Goal: Use online tool/utility: Utilize a website feature to perform a specific function

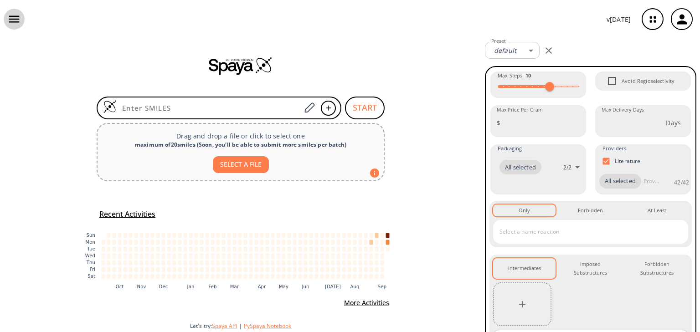
click at [12, 20] on icon "button" at bounding box center [14, 19] width 10 height 7
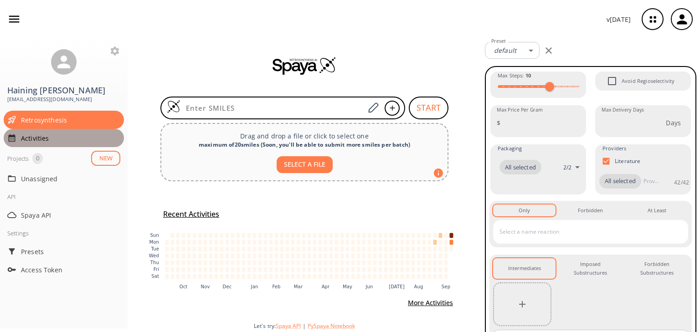
click at [34, 134] on span "Activities" at bounding box center [70, 139] width 99 height 10
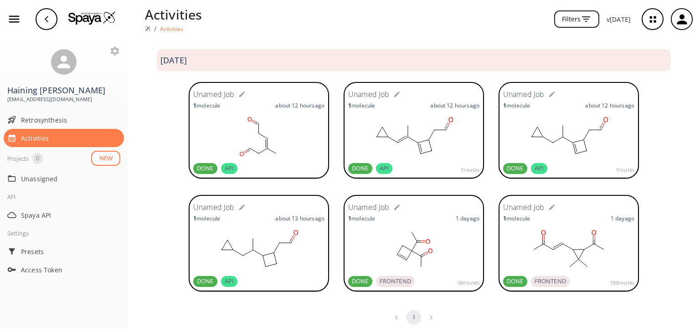
click at [437, 146] on rect at bounding box center [413, 137] width 131 height 46
click at [561, 155] on rect at bounding box center [568, 137] width 131 height 46
click at [257, 266] on rect at bounding box center [258, 250] width 131 height 46
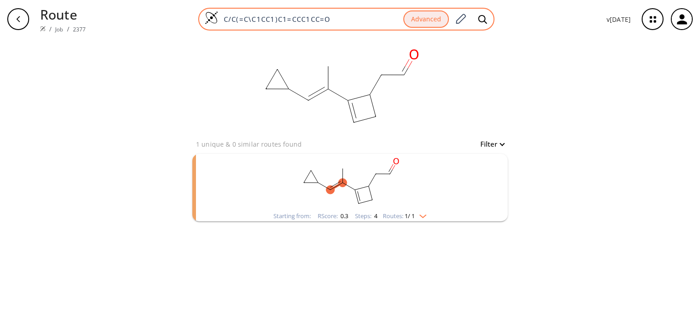
click at [277, 19] on input "C/C(=C\C1CC1)C1=CCC1CC=O" at bounding box center [310, 19] width 185 height 9
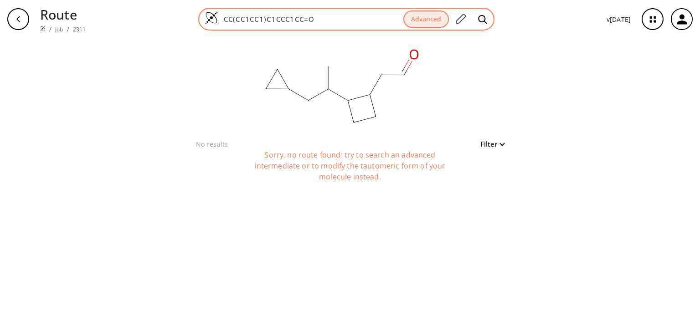
click at [328, 18] on input "CC(CC1CC1)C1CCC1CC=O" at bounding box center [310, 19] width 185 height 9
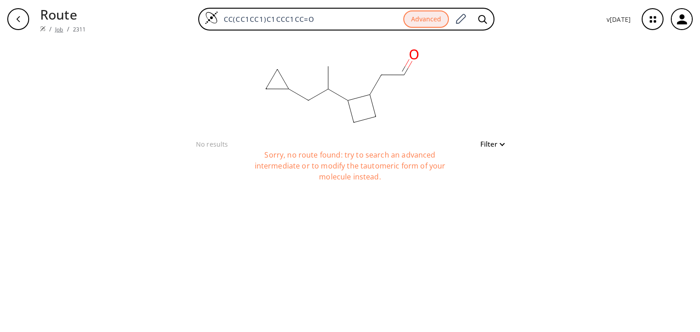
click at [57, 26] on link "Job" at bounding box center [59, 30] width 8 height 8
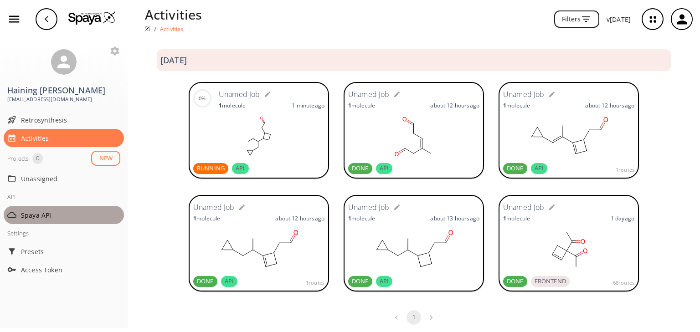
click at [27, 206] on div "Spaya API" at bounding box center [64, 215] width 120 height 18
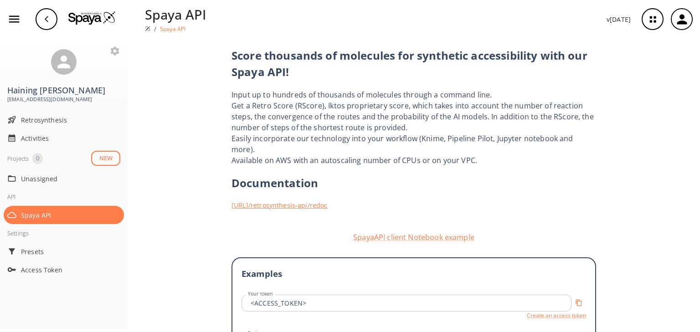
click at [290, 201] on link "https://iff.spaya.ai /retrosynthesis-api/redoc" at bounding box center [414, 206] width 365 height 10
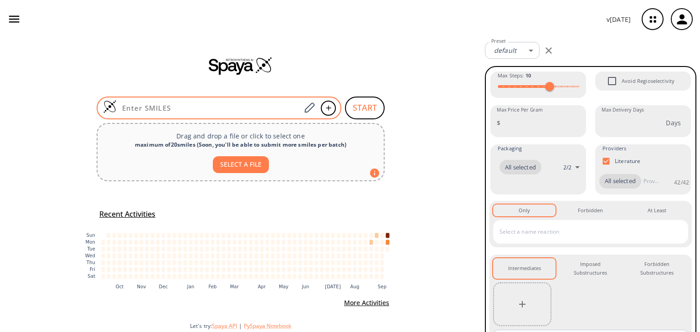
click at [264, 103] on div at bounding box center [219, 108] width 245 height 23
paste input "O=CCC1CC1CCC1CC1C=O"
type input "O=CCC1CC1CCC1CC1C=O"
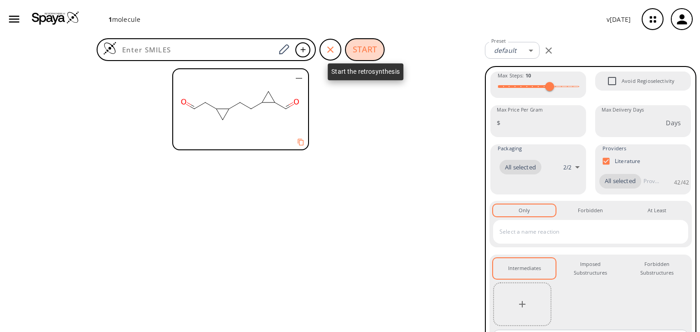
click at [368, 46] on button "START" at bounding box center [365, 49] width 40 height 23
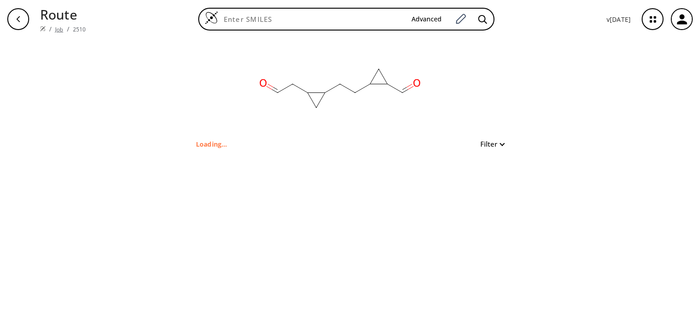
click at [56, 26] on link "Job" at bounding box center [59, 30] width 8 height 8
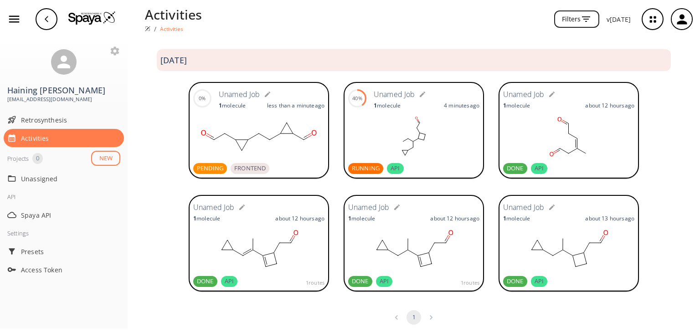
click at [403, 279] on div "1 routes" at bounding box center [437, 281] width 83 height 11
click at [54, 117] on div "Retrosynthesis" at bounding box center [64, 120] width 120 height 18
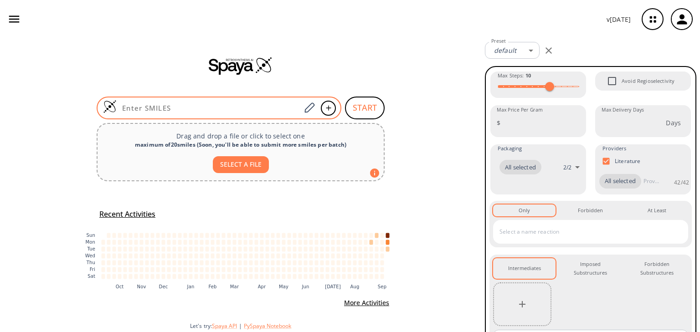
click at [276, 104] on input at bounding box center [209, 107] width 184 height 9
paste input "CC(CC1CC1)C1=CCC1CC=O"
type input "CC(CC1CC1)C1=CCC1CC=O"
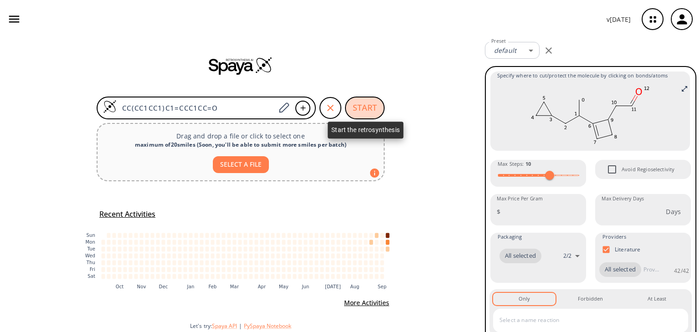
click at [368, 113] on button "START" at bounding box center [365, 108] width 40 height 23
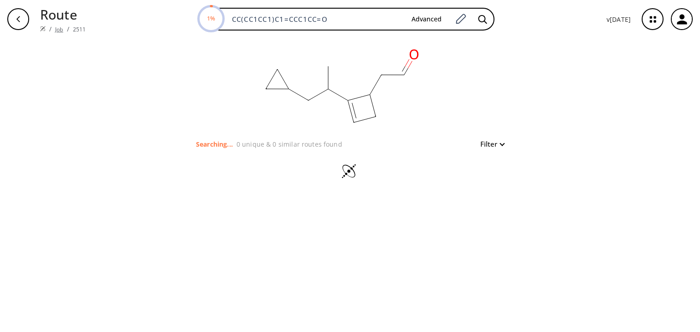
click at [55, 26] on link "Job" at bounding box center [59, 30] width 8 height 8
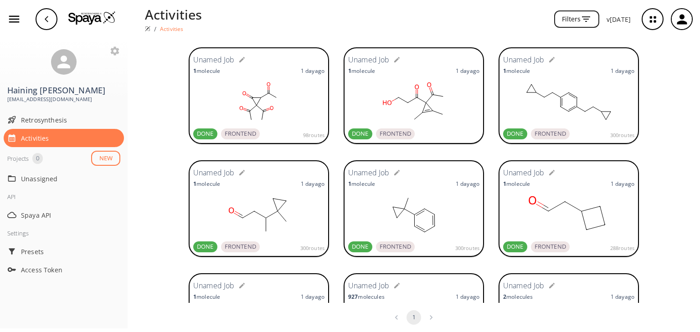
scroll to position [374, 0]
click at [419, 112] on ellipse at bounding box center [422, 112] width 6 height 6
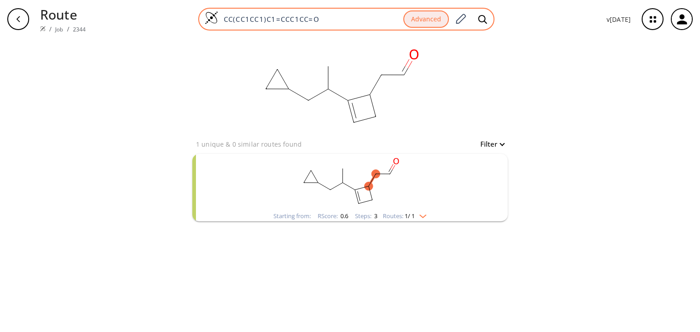
click at [325, 20] on input "CC(CC1CC1)C1=CCC1CC=O" at bounding box center [310, 19] width 185 height 9
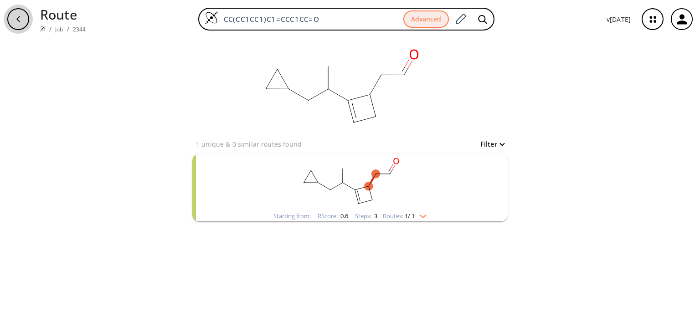
click at [27, 15] on div "button" at bounding box center [18, 19] width 22 height 22
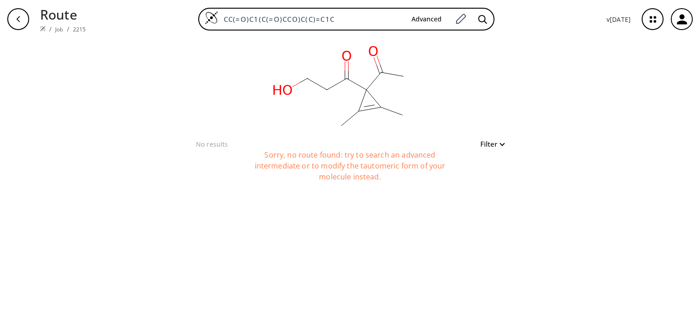
click at [318, 18] on input "CC(=O)C1(C(=O)CCO)C(C)=C1C" at bounding box center [311, 19] width 186 height 9
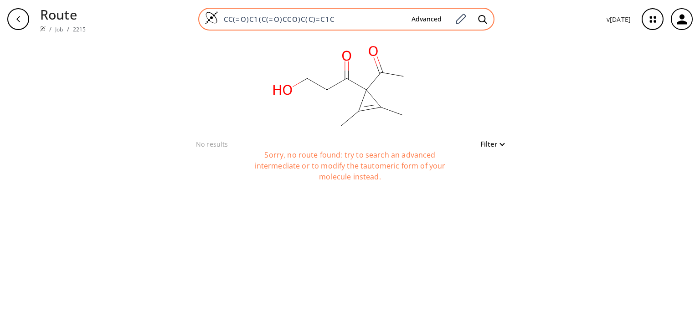
drag, startPoint x: 0, startPoint y: 0, endPoint x: 318, endPoint y: 18, distance: 318.7
click at [318, 18] on input "CC(=O)C1(C(=O)CCO)C(C)=C1C" at bounding box center [311, 19] width 186 height 9
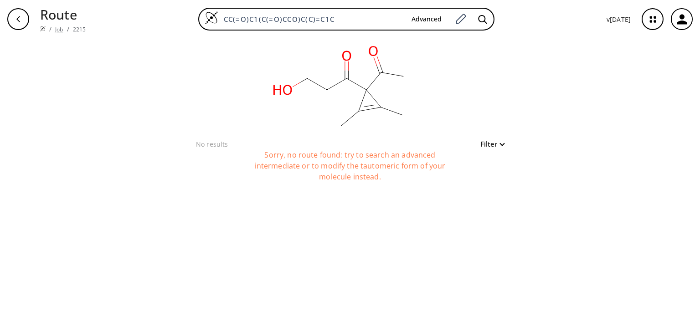
click at [55, 26] on link "Job" at bounding box center [59, 30] width 8 height 8
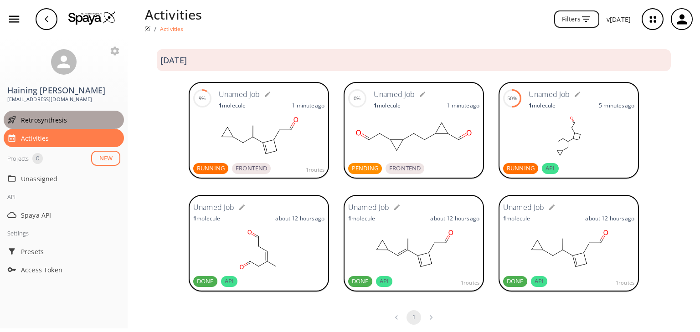
click at [30, 115] on span "Retrosynthesis" at bounding box center [70, 120] width 99 height 10
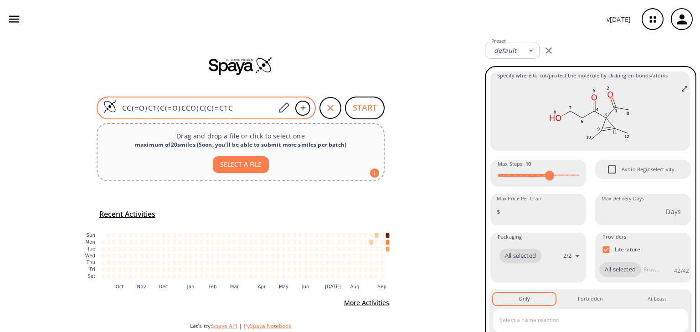
click at [259, 112] on input "CC(=O)C1(C(=O)CCO)C(C)=C1C" at bounding box center [196, 107] width 159 height 9
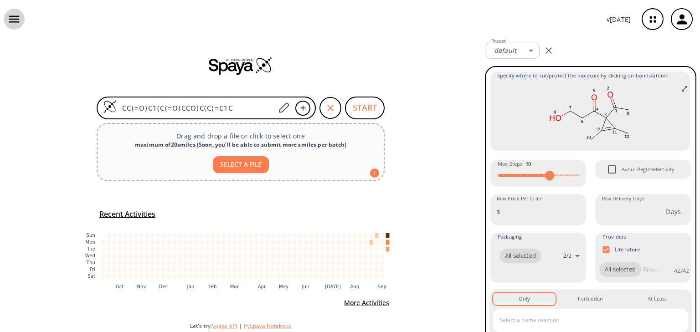
click at [12, 21] on icon "button" at bounding box center [14, 19] width 14 height 14
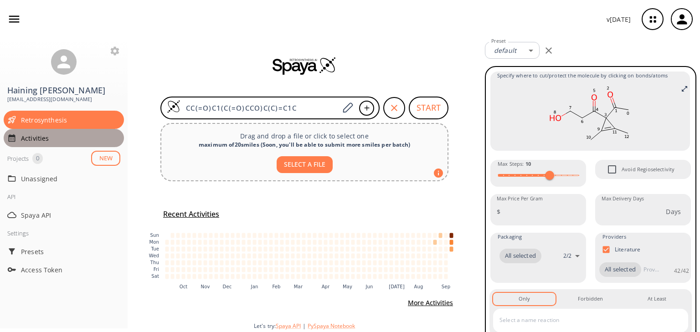
click at [30, 133] on div "Activities" at bounding box center [64, 138] width 120 height 18
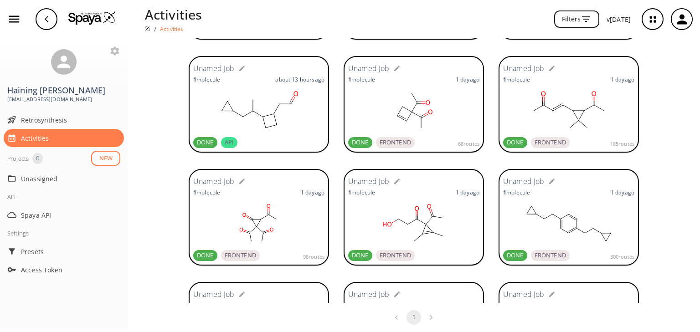
scroll to position [253, 0]
click at [414, 233] on rect at bounding box center [413, 224] width 131 height 46
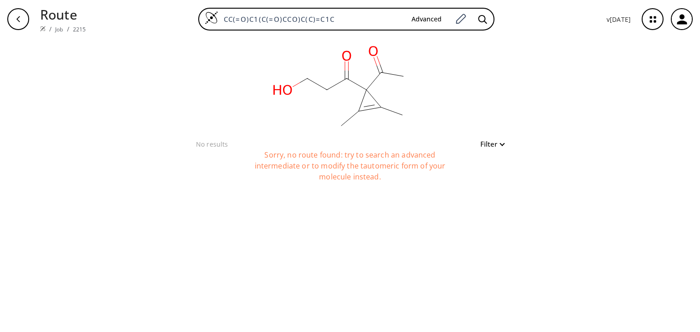
click at [290, 24] on div "CC(=O)C1(C(=O)CCO)C(C)=C1C Advanced" at bounding box center [346, 19] width 296 height 23
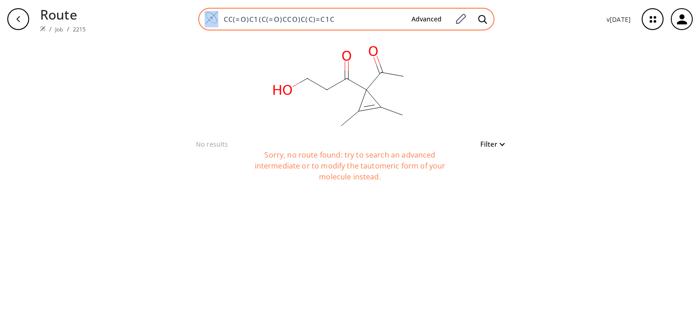
drag, startPoint x: 0, startPoint y: 0, endPoint x: 290, endPoint y: 24, distance: 290.9
click at [290, 24] on div "CC(=O)C1(C(=O)CCO)C(C)=C1C Advanced" at bounding box center [346, 19] width 296 height 23
click at [294, 21] on input "CC(=O)C1(C(=O)CCO)C(C)=C1C" at bounding box center [311, 19] width 186 height 9
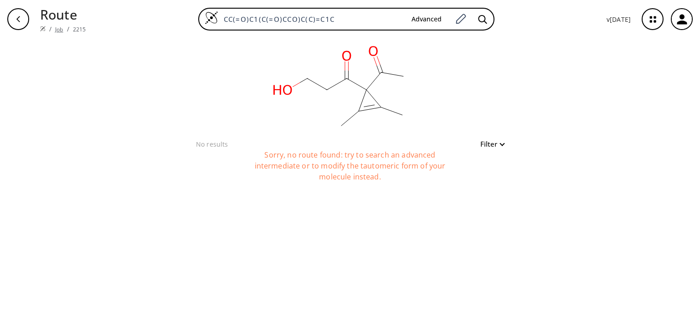
click at [57, 26] on link "Job" at bounding box center [59, 30] width 8 height 8
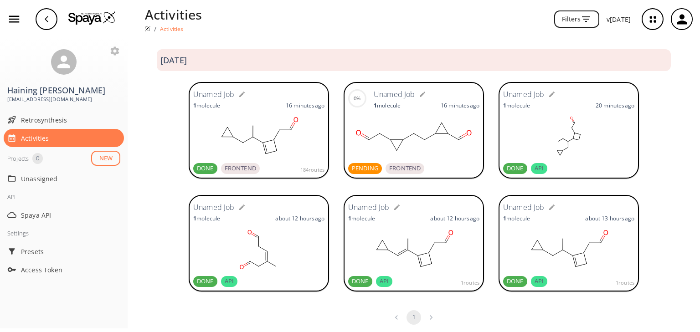
click at [244, 149] on rect at bounding box center [258, 137] width 131 height 46
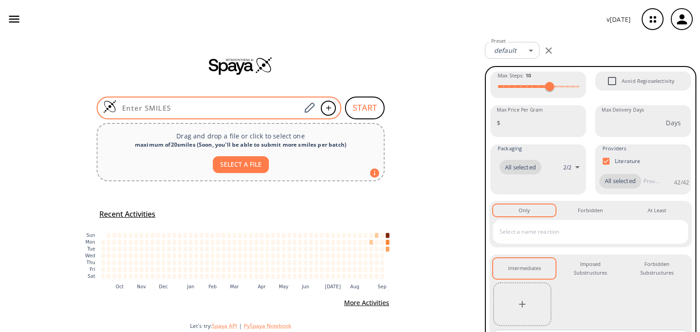
click at [254, 108] on input at bounding box center [209, 107] width 184 height 9
click at [279, 111] on input at bounding box center [209, 107] width 184 height 9
paste input "CC(=O)C1(C(=O)CCO)C(C)=C1C"
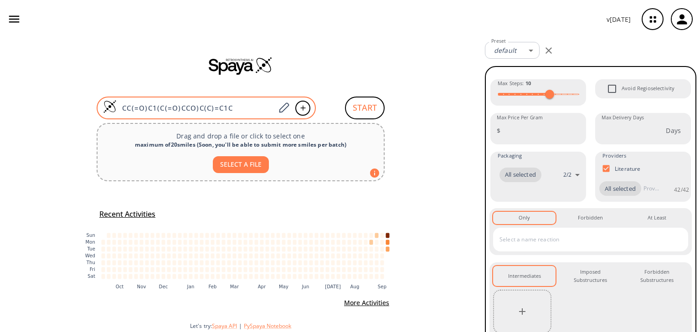
type input "CC(=O)C1(C(=O)CCO)C(C)=C1C"
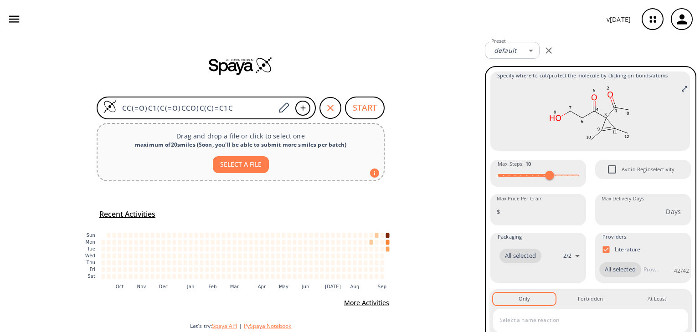
click at [372, 111] on button "START" at bounding box center [365, 108] width 40 height 23
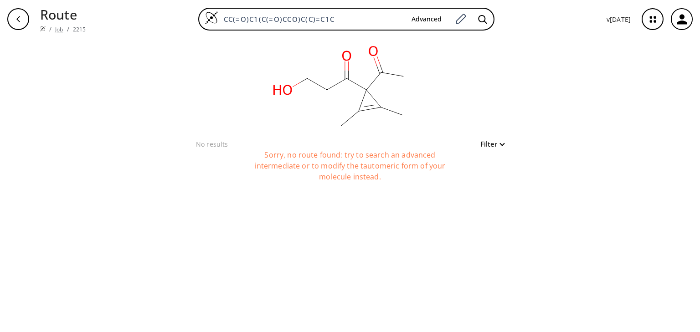
click at [55, 26] on link "Job" at bounding box center [59, 30] width 8 height 8
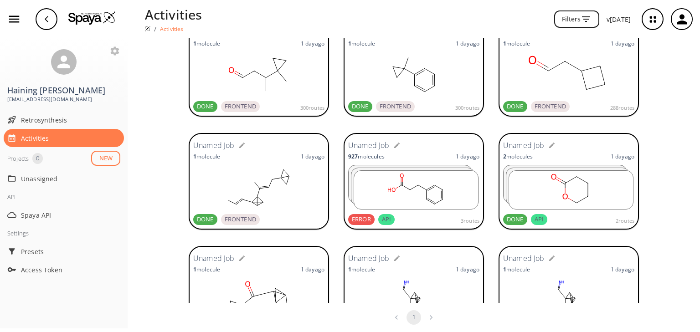
scroll to position [445, 0]
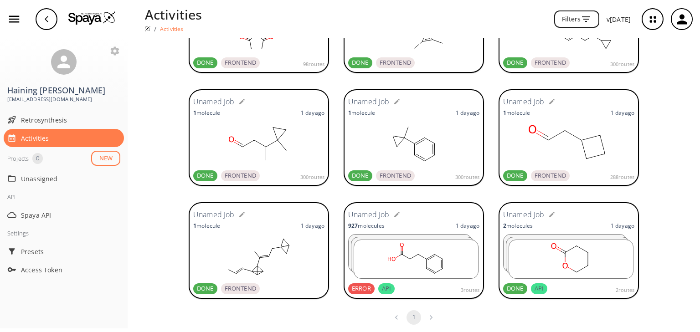
click at [560, 154] on rect at bounding box center [568, 144] width 131 height 46
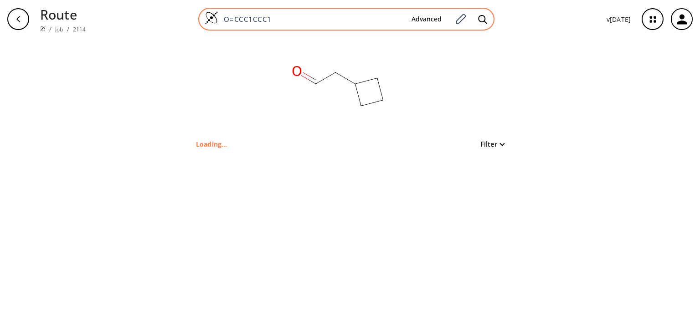
click at [308, 21] on input "O=CCC1CCC1" at bounding box center [311, 19] width 186 height 9
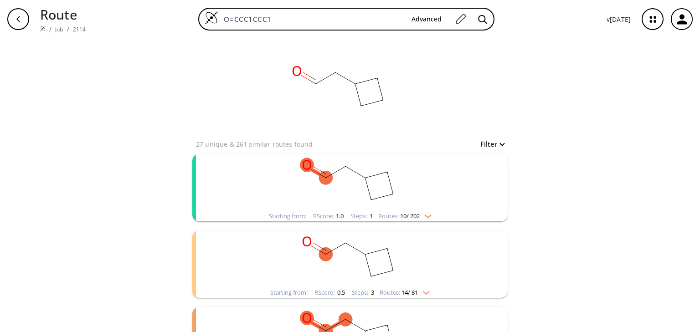
click at [428, 214] on img "clusters" at bounding box center [426, 214] width 12 height 7
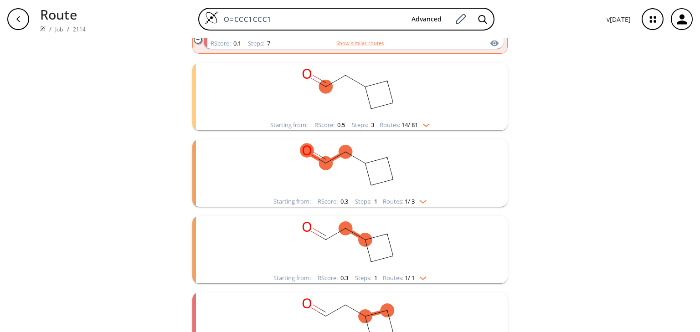
scroll to position [986, 0]
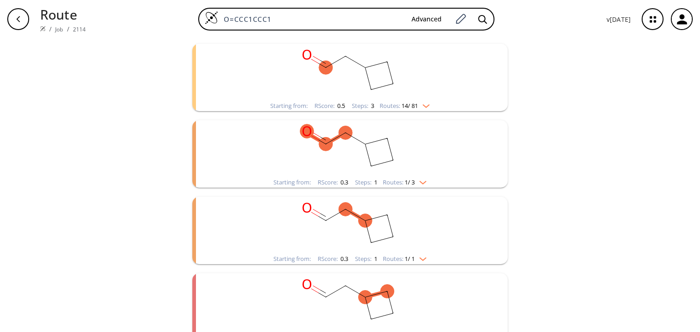
click at [481, 162] on div "Starting from: RScore : 0.3 Steps : 1 Routes: 1 / 3" at bounding box center [349, 153] width 315 height 67
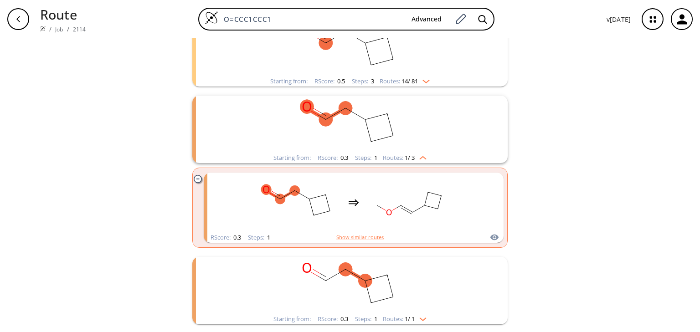
scroll to position [1011, 0]
click at [484, 137] on div "Starting from: RScore : 0.3 Steps : 1 Routes: 1 / 3" at bounding box center [349, 128] width 315 height 67
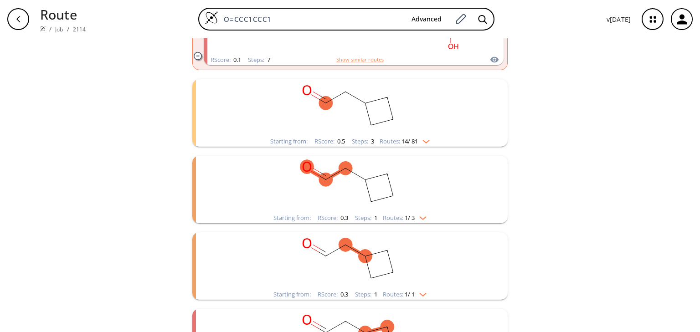
scroll to position [937, 0]
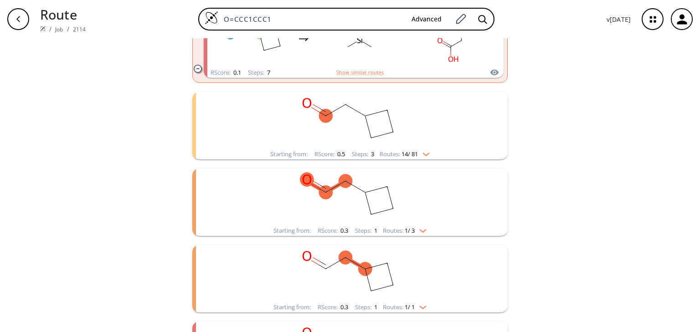
click at [486, 129] on div "Starting from: RScore : 0.5 Steps : 3 Routes: 14 / 81" at bounding box center [349, 125] width 315 height 67
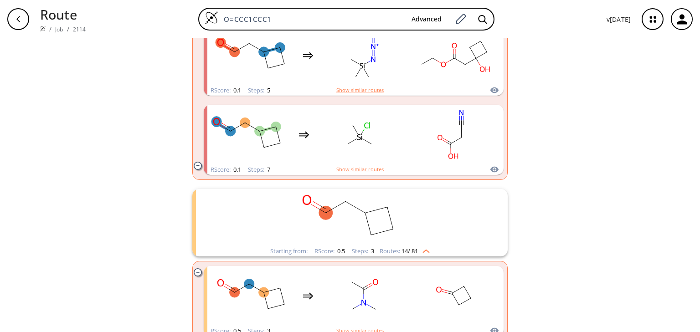
scroll to position [801, 0]
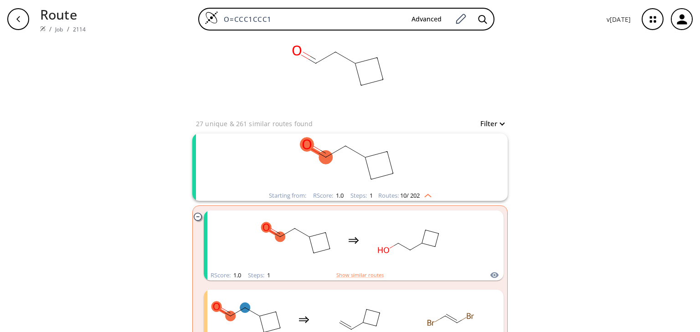
scroll to position [0, 0]
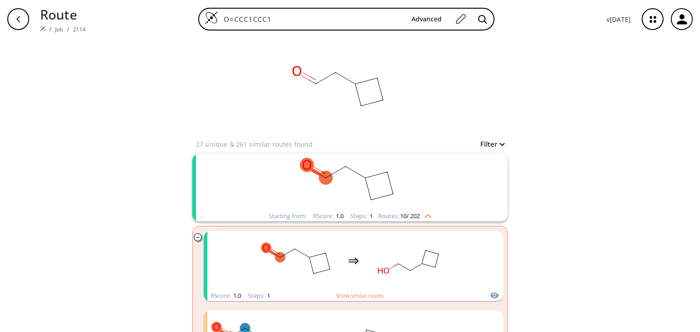
click at [197, 233] on icon "clusters" at bounding box center [198, 237] width 8 height 8
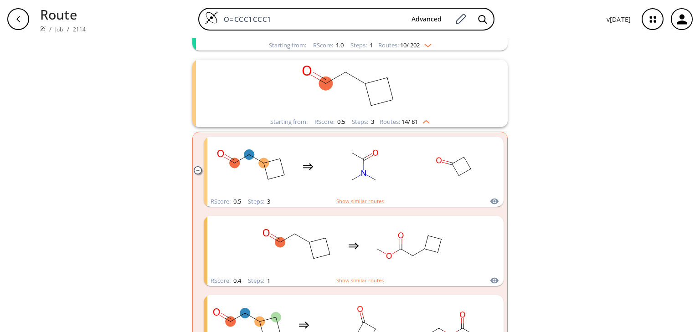
scroll to position [177, 0]
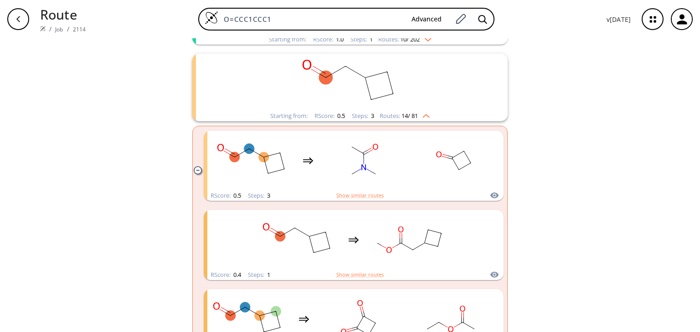
click at [195, 169] on icon "clusters" at bounding box center [198, 170] width 8 height 8
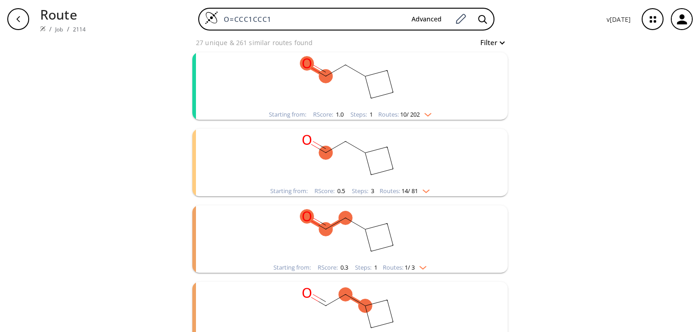
scroll to position [0, 0]
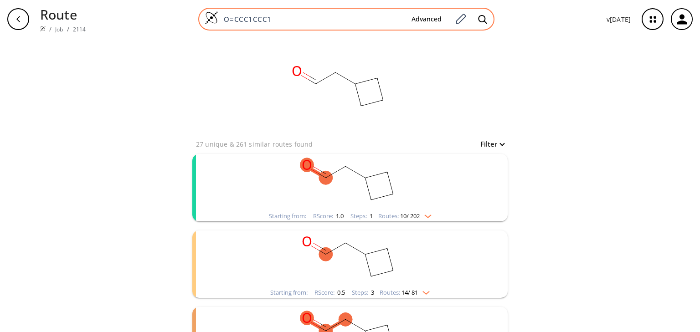
click at [361, 8] on div "O=CCC1CCC1 Advanced" at bounding box center [346, 19] width 296 height 23
drag, startPoint x: 361, startPoint y: 8, endPoint x: 358, endPoint y: 20, distance: 12.2
click at [358, 20] on div "O=CCC1CCC1 Advanced" at bounding box center [346, 19] width 296 height 23
click at [358, 20] on input "O=CCC1CCC1" at bounding box center [311, 19] width 186 height 9
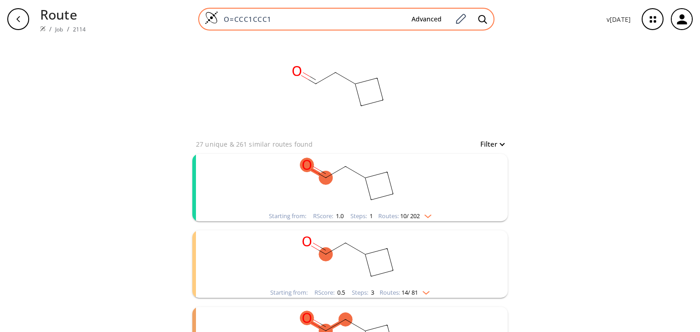
click at [358, 20] on input "O=CCC1CCC1" at bounding box center [311, 19] width 186 height 9
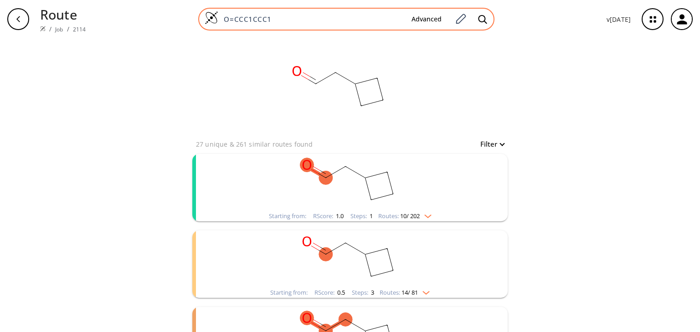
click at [358, 20] on input "O=CCC1CCC1" at bounding box center [311, 19] width 186 height 9
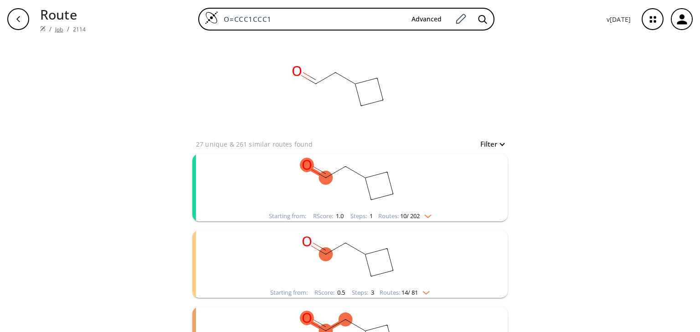
click at [55, 26] on link "Job" at bounding box center [59, 30] width 8 height 8
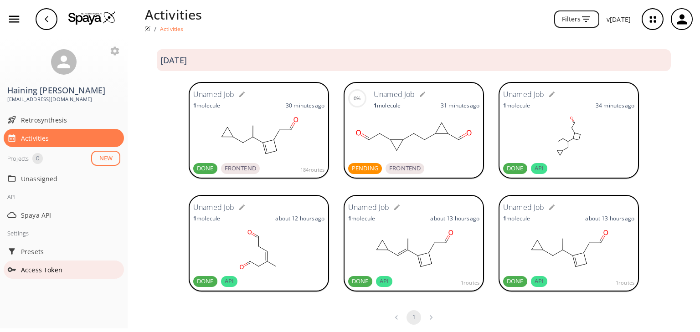
click at [24, 265] on span "Access Token" at bounding box center [70, 270] width 99 height 10
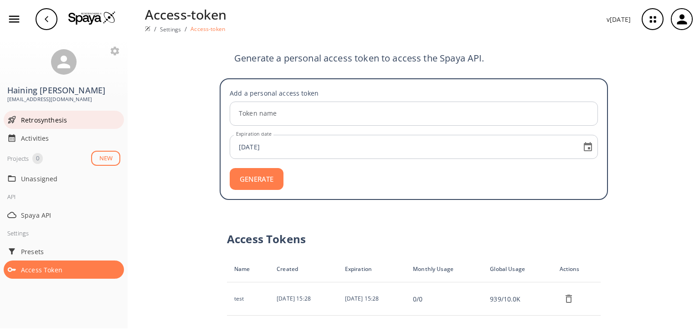
click at [34, 115] on span "Retrosynthesis" at bounding box center [70, 120] width 99 height 10
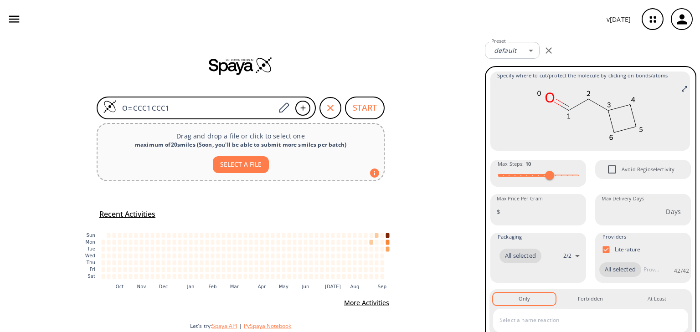
click at [13, 18] on icon "button" at bounding box center [14, 19] width 14 height 14
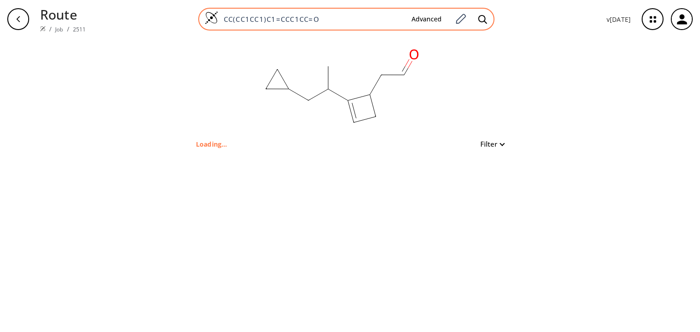
click at [326, 21] on input "CC(CC1CC1)C1=CCC1CC=O" at bounding box center [311, 19] width 186 height 9
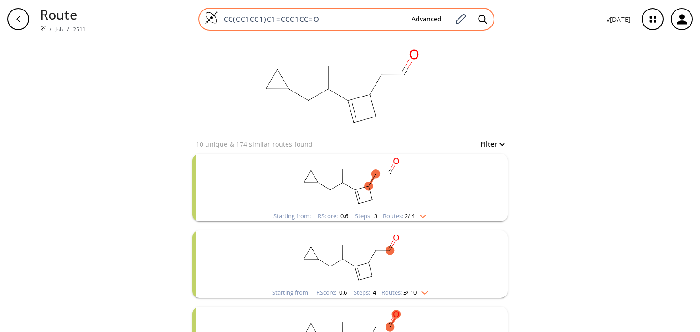
click at [326, 21] on input "CC(CC1CC1)C1=CCC1CC=O" at bounding box center [311, 19] width 186 height 9
